Goal: Transaction & Acquisition: Purchase product/service

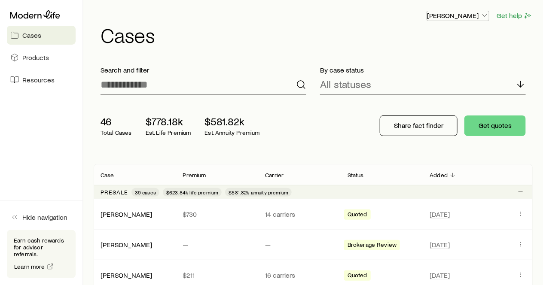
click at [484, 14] on icon "button" at bounding box center [484, 15] width 9 height 9
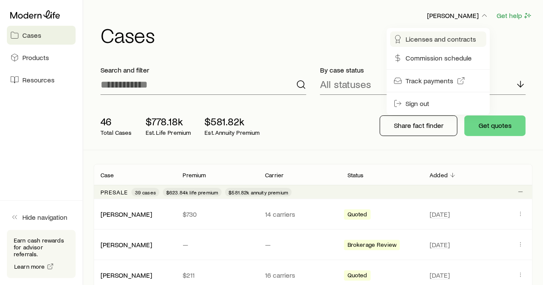
click at [460, 37] on span "Licenses and contracts" at bounding box center [440, 39] width 70 height 9
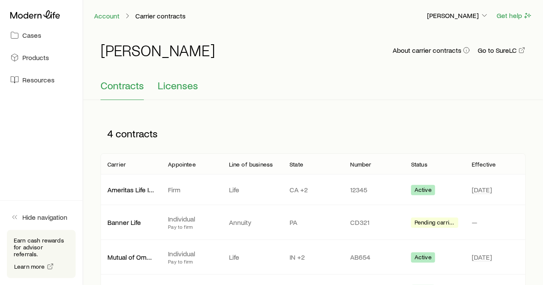
click at [171, 85] on span "Licenses" at bounding box center [178, 85] width 40 height 12
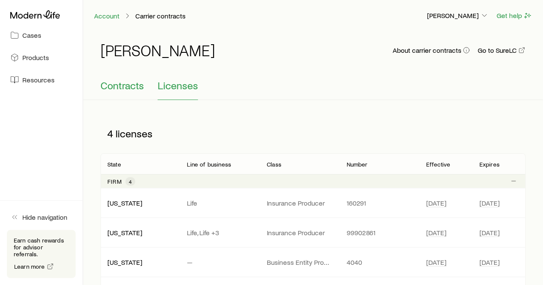
click at [129, 86] on span "Contracts" at bounding box center [122, 85] width 43 height 12
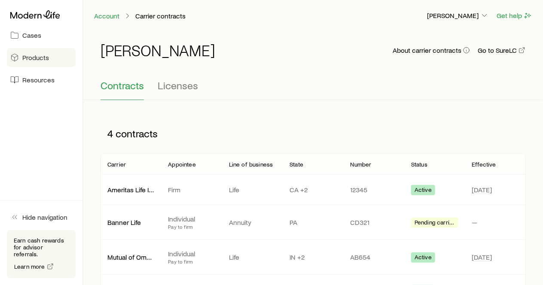
click at [39, 55] on span "Products" at bounding box center [35, 57] width 27 height 9
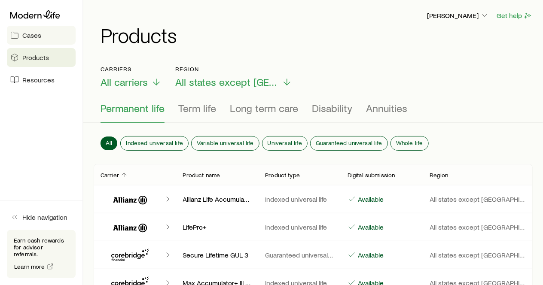
click at [40, 41] on link "Cases" at bounding box center [41, 35] width 69 height 19
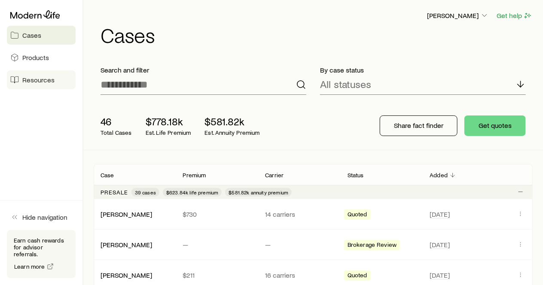
click at [52, 78] on span "Resources" at bounding box center [38, 80] width 32 height 9
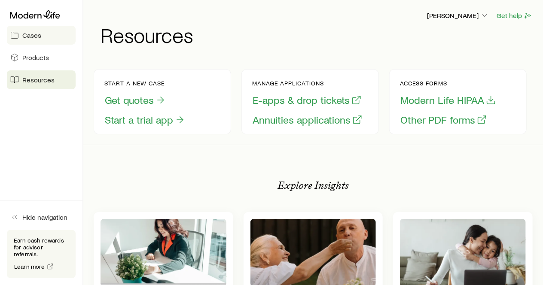
click at [38, 34] on span "Cases" at bounding box center [31, 35] width 19 height 9
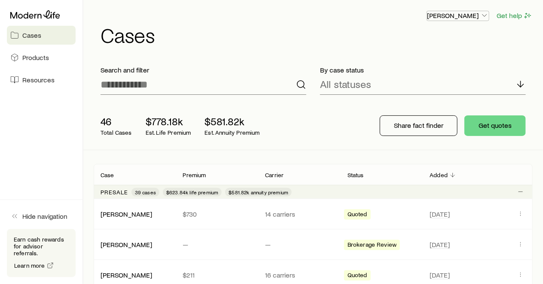
click at [487, 15] on polyline "button" at bounding box center [484, 16] width 4 height 2
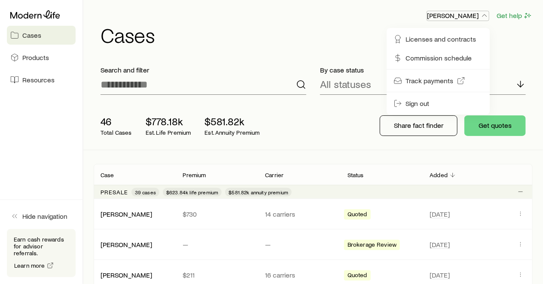
click at [487, 14] on icon "button" at bounding box center [484, 15] width 9 height 9
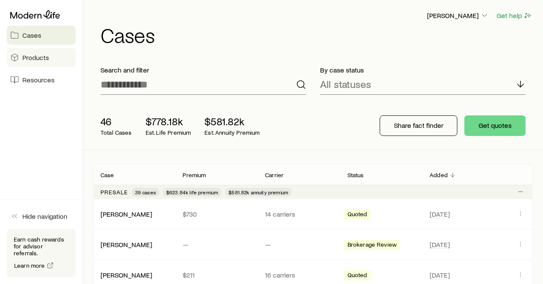
click at [47, 52] on link "Products" at bounding box center [41, 57] width 69 height 19
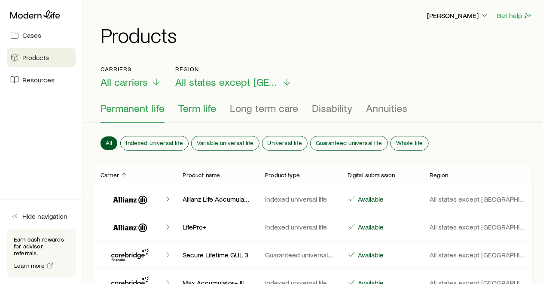
click at [210, 111] on span "Term life" at bounding box center [197, 108] width 38 height 12
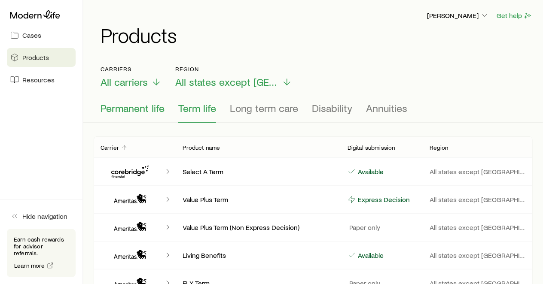
click at [130, 106] on span "Permanent life" at bounding box center [133, 108] width 64 height 12
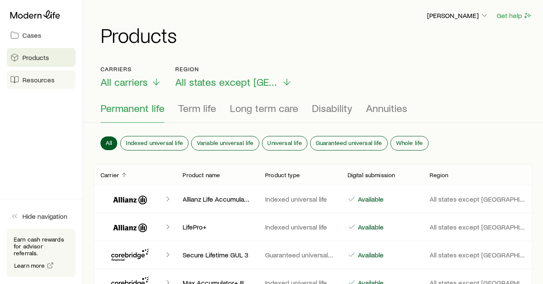
click at [34, 78] on span "Resources" at bounding box center [38, 80] width 32 height 9
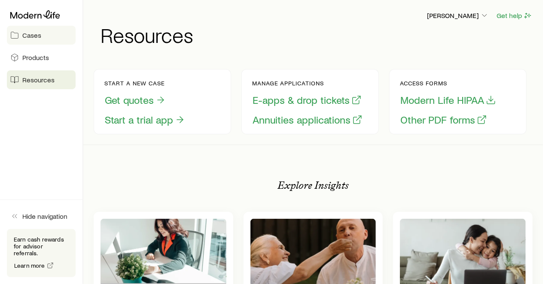
click at [33, 38] on span "Cases" at bounding box center [31, 35] width 19 height 9
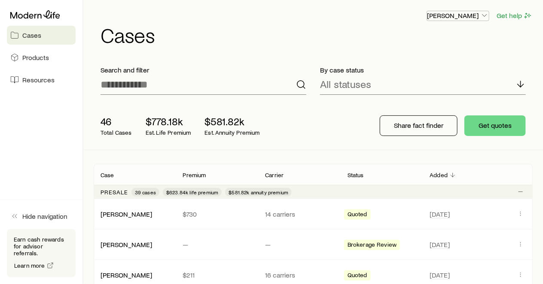
click at [484, 15] on polyline "button" at bounding box center [484, 16] width 4 height 2
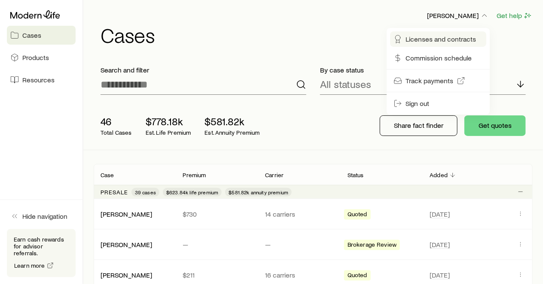
click at [469, 36] on span "Licenses and contracts" at bounding box center [440, 39] width 70 height 9
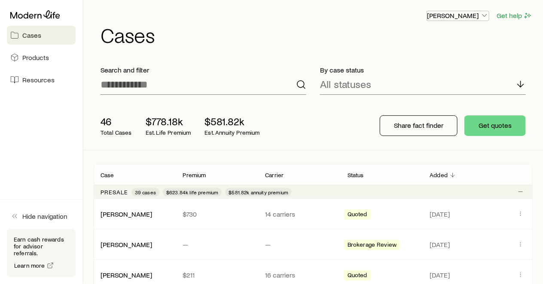
click at [486, 15] on icon "button" at bounding box center [484, 15] width 9 height 9
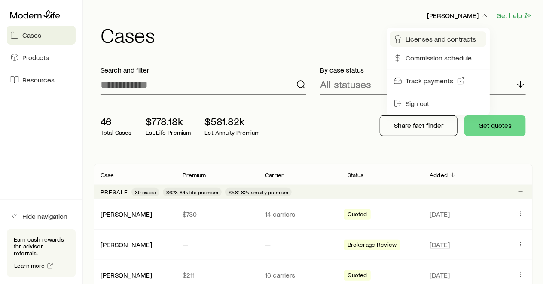
click at [448, 37] on span "Licenses and contracts" at bounding box center [440, 39] width 70 height 9
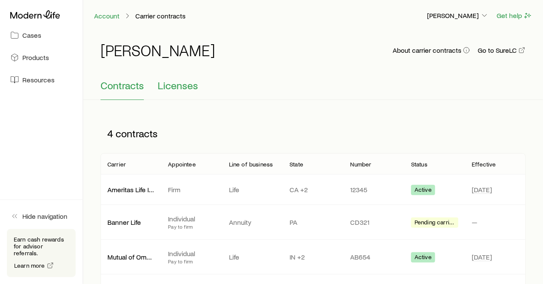
click at [186, 83] on span "Licenses" at bounding box center [178, 85] width 40 height 12
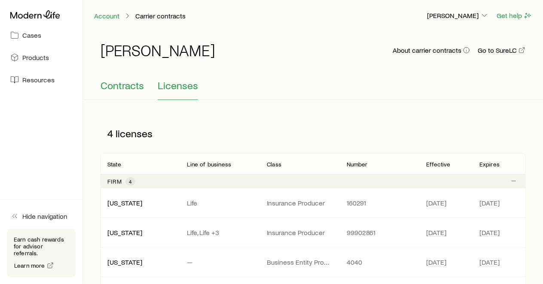
click at [122, 86] on span "Contracts" at bounding box center [122, 85] width 43 height 12
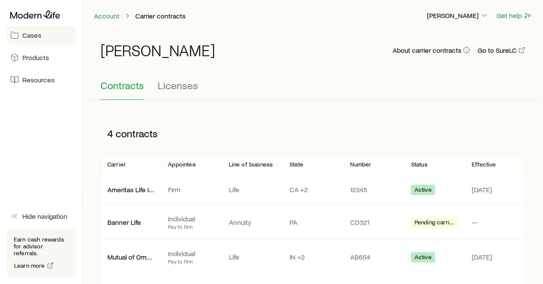
click at [36, 36] on span "Cases" at bounding box center [31, 35] width 19 height 9
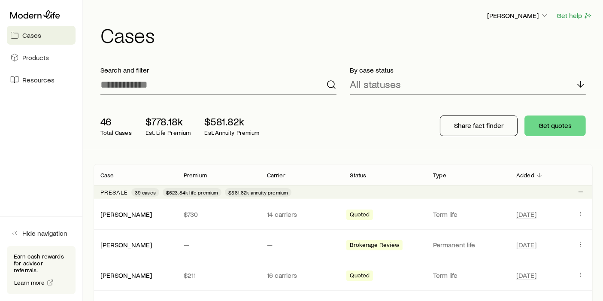
drag, startPoint x: 467, startPoint y: 43, endPoint x: 457, endPoint y: 43, distance: 9.9
click at [462, 43] on h1 "Cases" at bounding box center [347, 34] width 493 height 21
click at [543, 15] on icon "button" at bounding box center [545, 15] width 9 height 9
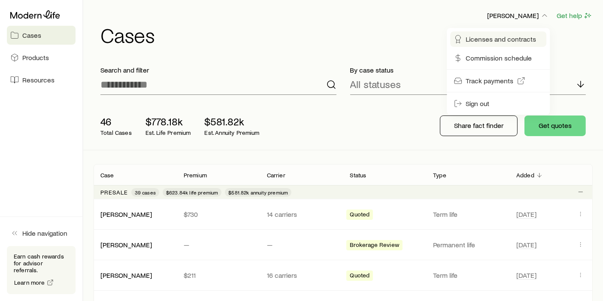
click at [509, 40] on span "Licenses and contracts" at bounding box center [501, 39] width 70 height 9
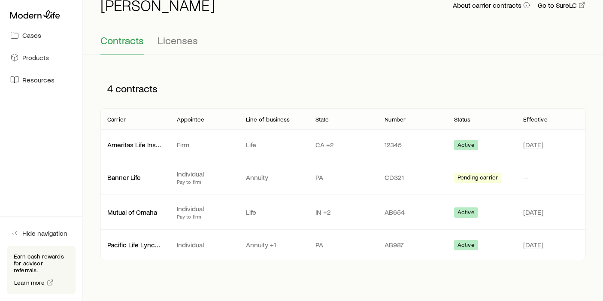
scroll to position [48, 0]
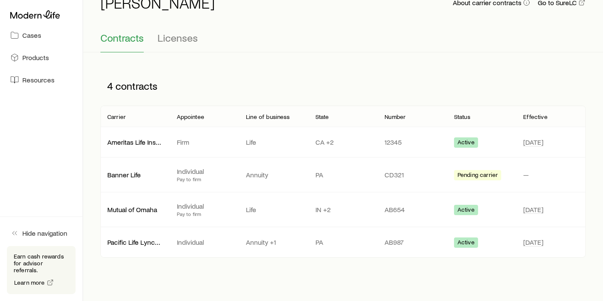
click at [176, 41] on span "Licenses" at bounding box center [178, 38] width 40 height 12
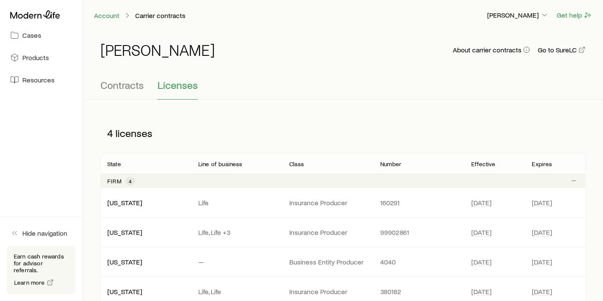
scroll to position [0, 0]
click at [122, 85] on span "Contracts" at bounding box center [122, 85] width 43 height 12
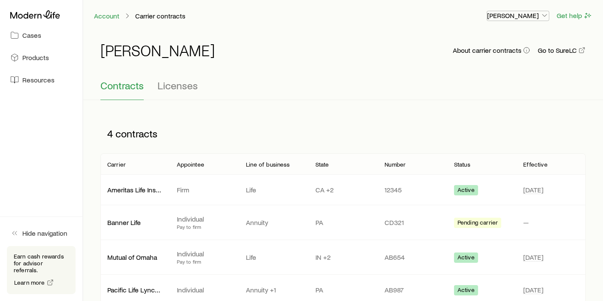
click at [545, 14] on icon "button" at bounding box center [545, 15] width 9 height 9
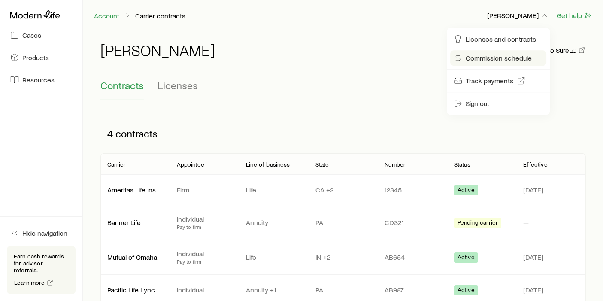
click at [490, 58] on span "Commission schedule" at bounding box center [499, 58] width 66 height 9
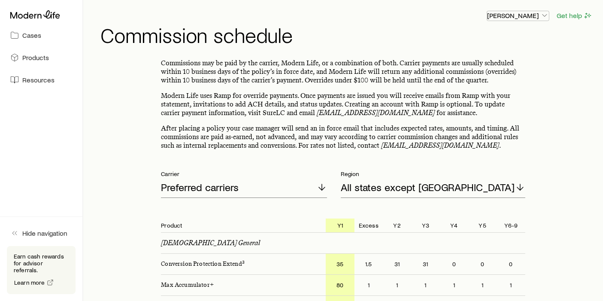
click at [545, 15] on icon "button" at bounding box center [545, 15] width 9 height 9
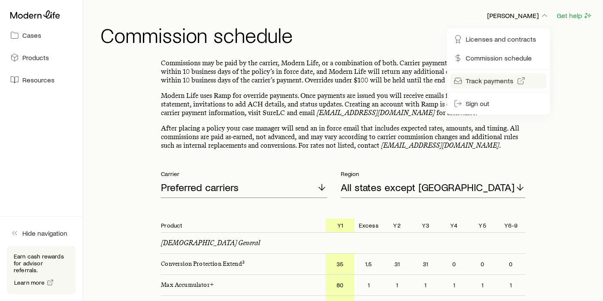
click at [493, 79] on span "Track payments" at bounding box center [490, 80] width 48 height 9
click at [391, 18] on div "[PERSON_NAME] Get help" at bounding box center [347, 15] width 493 height 11
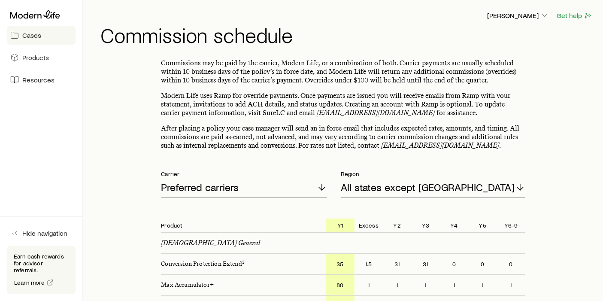
click at [36, 34] on span "Cases" at bounding box center [31, 35] width 19 height 9
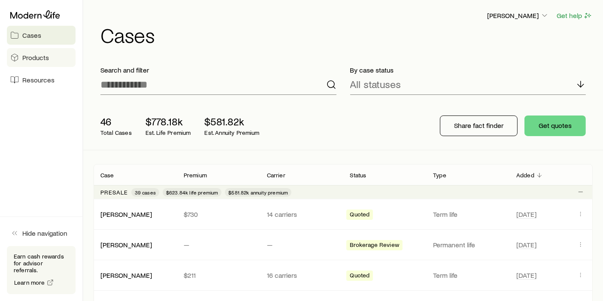
click at [42, 61] on span "Products" at bounding box center [35, 57] width 27 height 9
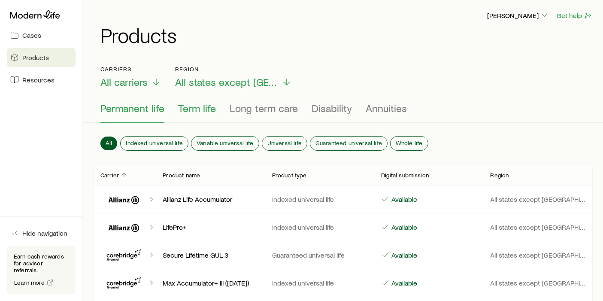
click at [196, 108] on span "Term life" at bounding box center [197, 108] width 38 height 12
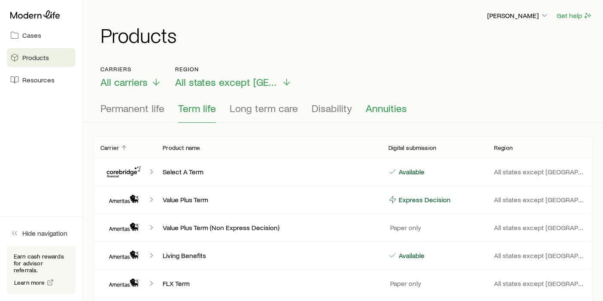
click at [390, 108] on span "Annuities" at bounding box center [386, 108] width 41 height 12
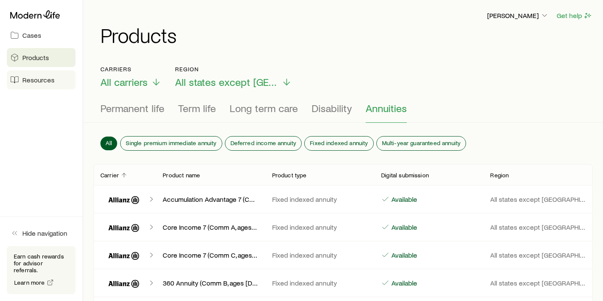
click at [39, 80] on span "Resources" at bounding box center [38, 80] width 32 height 9
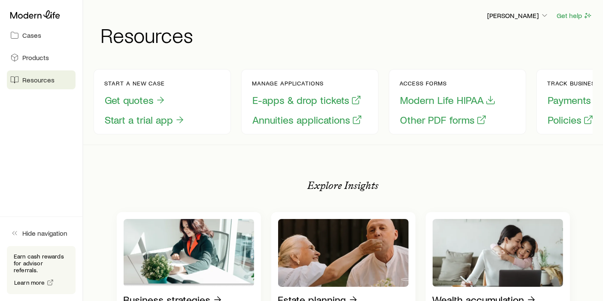
drag, startPoint x: 484, startPoint y: 152, endPoint x: 501, endPoint y: 154, distance: 17.4
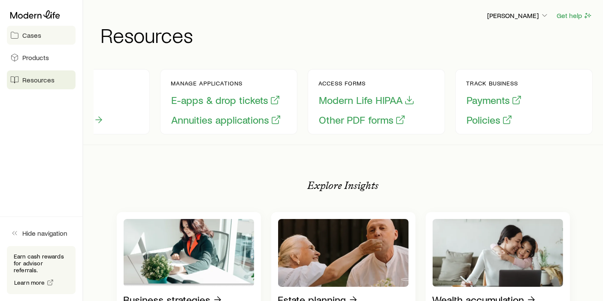
click at [41, 37] on link "Cases" at bounding box center [41, 35] width 69 height 19
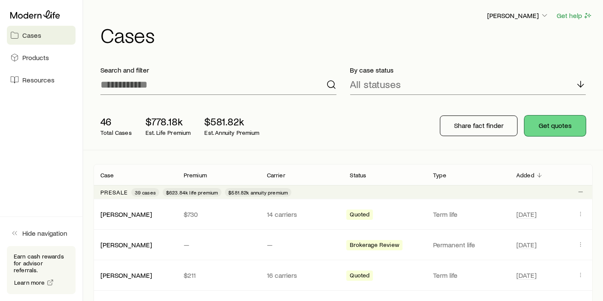
click at [550, 125] on button "Get quotes" at bounding box center [555, 126] width 61 height 21
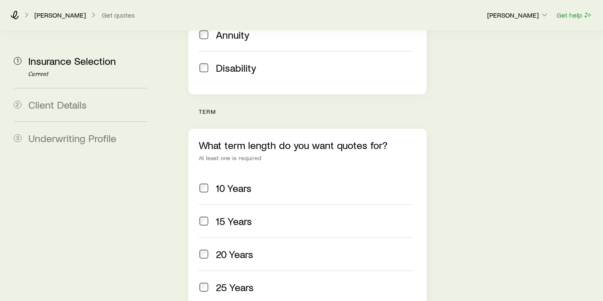
scroll to position [334, 0]
click at [199, 248] on span at bounding box center [204, 254] width 10 height 12
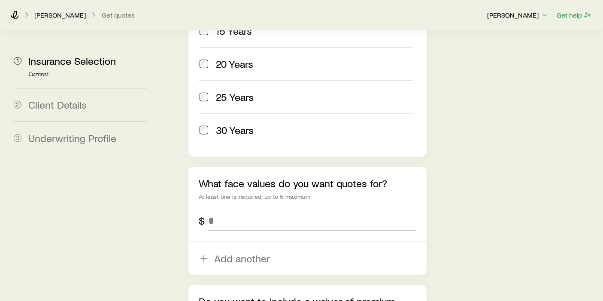
scroll to position [525, 0]
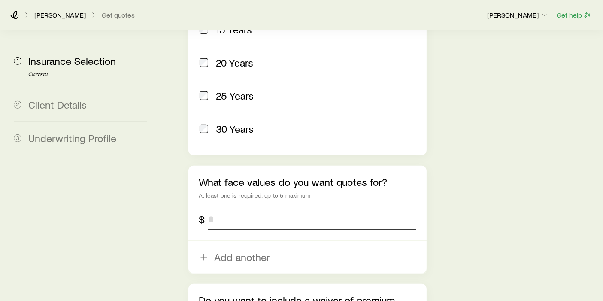
click at [248, 209] on input "tel" at bounding box center [312, 219] width 208 height 21
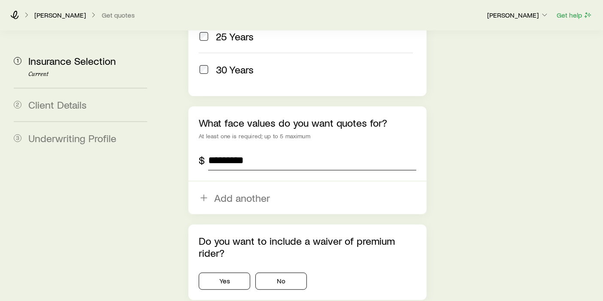
scroll to position [623, 0]
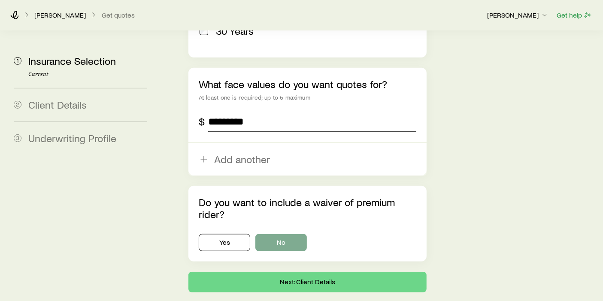
type input "*********"
click at [282, 234] on button "No" at bounding box center [282, 242] width 52 height 17
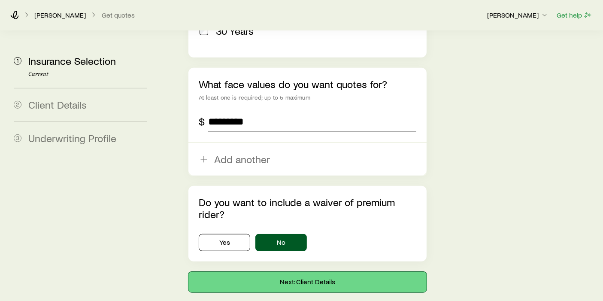
click at [310, 272] on button "Next: Client Details" at bounding box center [308, 282] width 238 height 21
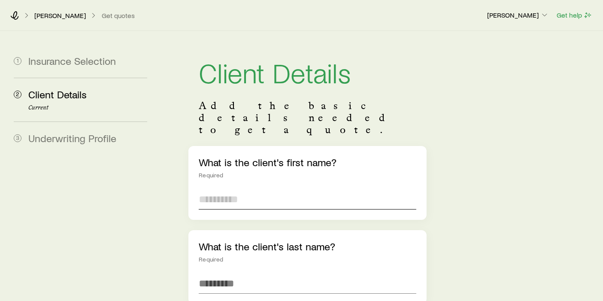
click at [274, 189] on input "text" at bounding box center [308, 199] width 218 height 21
type input "***"
click at [288, 273] on input "text" at bounding box center [308, 283] width 218 height 21
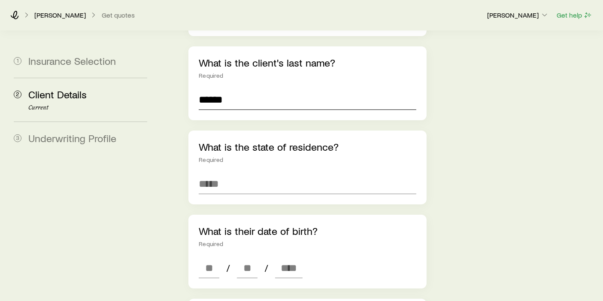
scroll to position [238, 0]
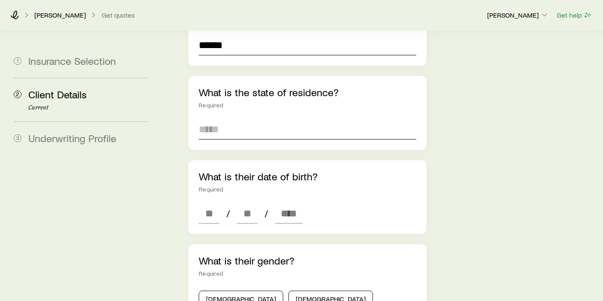
type input "******"
click at [249, 119] on input at bounding box center [308, 129] width 218 height 21
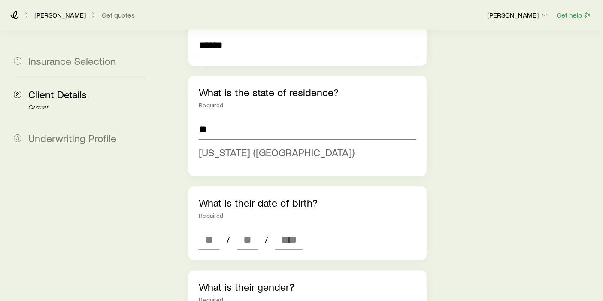
click at [239, 146] on span "[US_STATE] ([GEOGRAPHIC_DATA])" at bounding box center [277, 152] width 156 height 12
type input "**********"
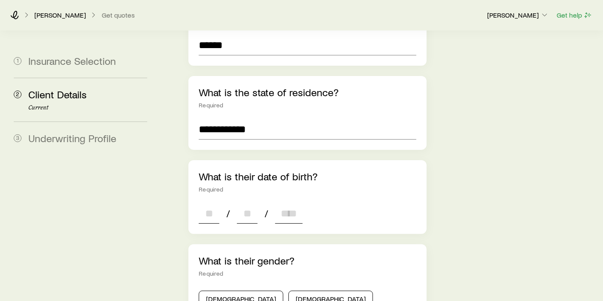
click at [212, 203] on input at bounding box center [209, 213] width 21 height 21
type input "**"
type input "****"
type input "*"
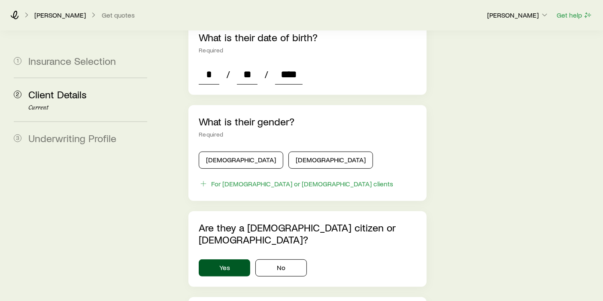
scroll to position [381, 0]
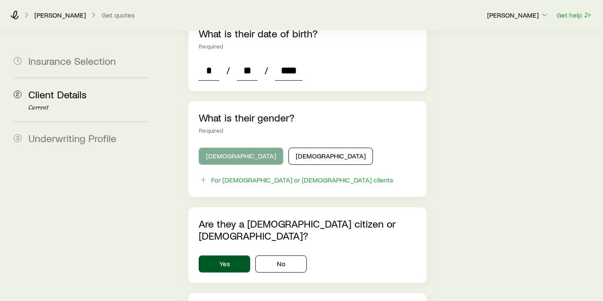
type input "****"
click at [232, 148] on button "[DEMOGRAPHIC_DATA]" at bounding box center [241, 156] width 85 height 17
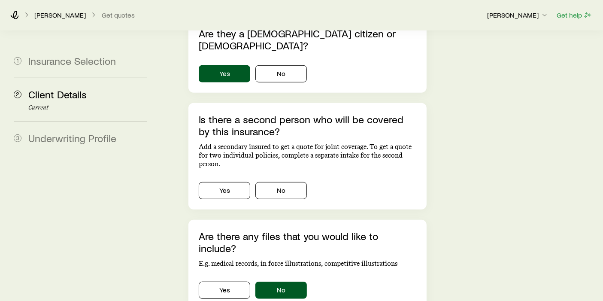
scroll to position [573, 0]
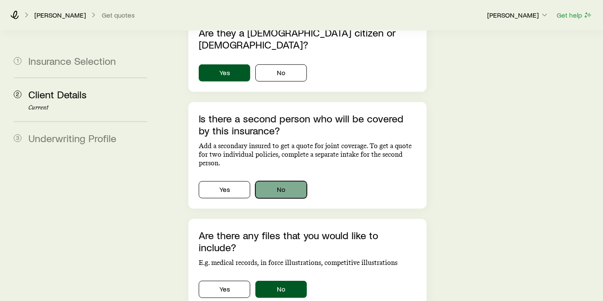
click at [282, 181] on button "No" at bounding box center [282, 189] width 52 height 17
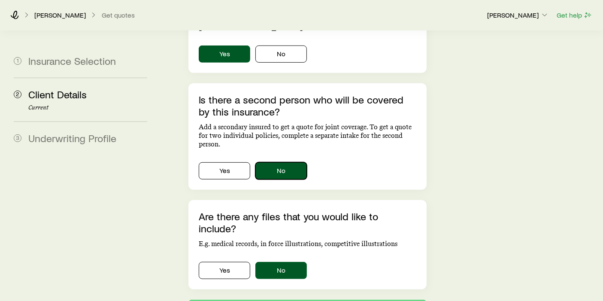
scroll to position [620, 0]
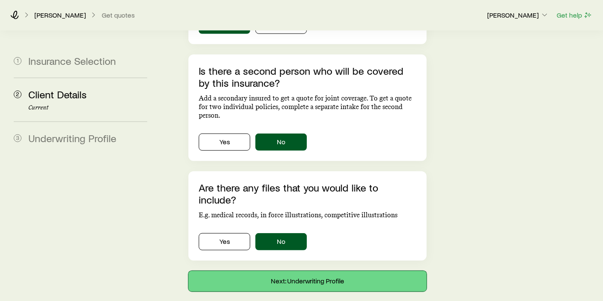
click at [334, 271] on button "Next: Underwriting Profile" at bounding box center [308, 281] width 238 height 21
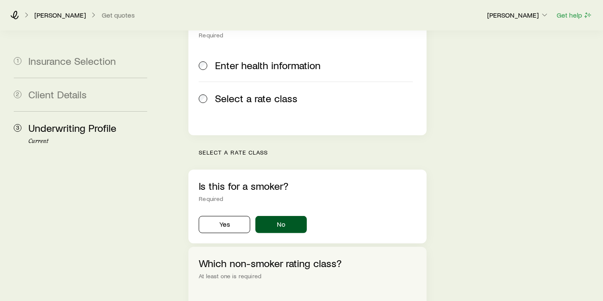
scroll to position [238, 0]
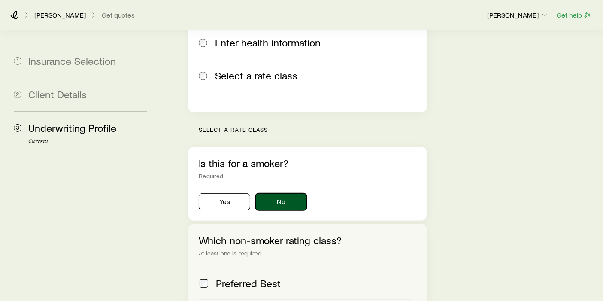
click at [284, 193] on button "No" at bounding box center [282, 201] width 52 height 17
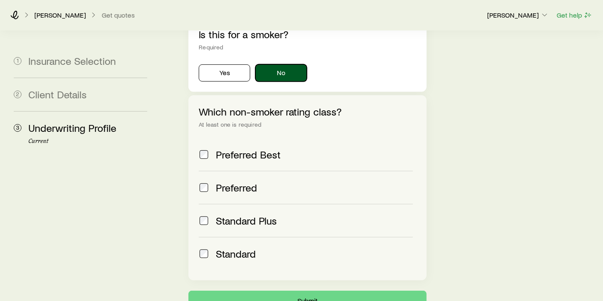
scroll to position [381, 0]
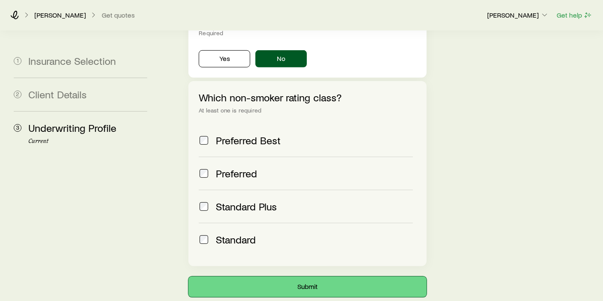
click at [329, 277] on button "Submit" at bounding box center [308, 287] width 238 height 21
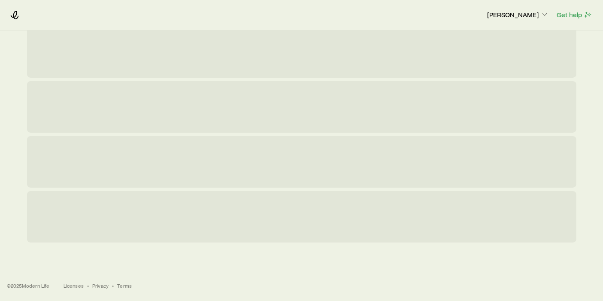
scroll to position [0, 0]
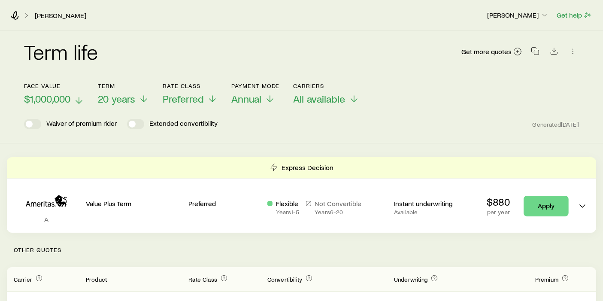
click at [79, 101] on line at bounding box center [79, 100] width 0 height 6
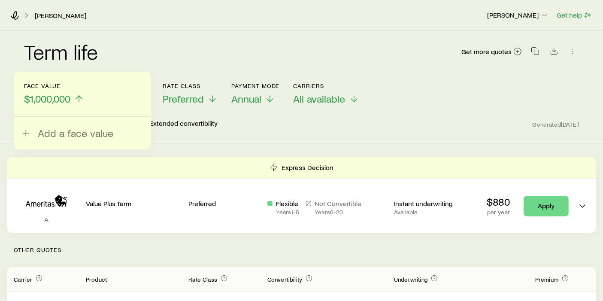
click at [79, 101] on line at bounding box center [79, 99] width 0 height 6
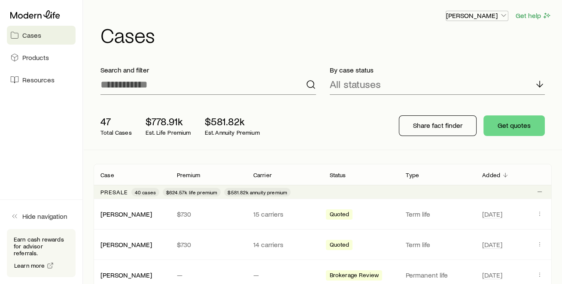
click at [505, 12] on icon "button" at bounding box center [504, 15] width 9 height 9
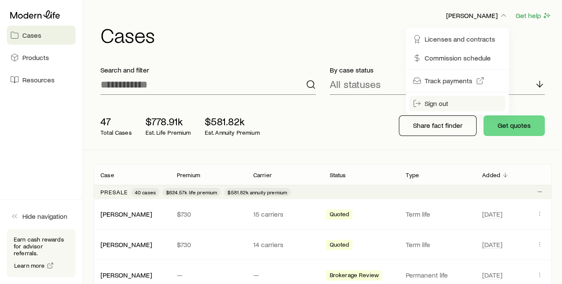
click at [445, 101] on span "Sign out" at bounding box center [437, 103] width 24 height 9
